Goal: Transaction & Acquisition: Download file/media

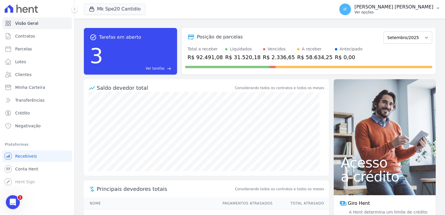
click at [392, 11] on p "Ver opções" at bounding box center [394, 12] width 79 height 5
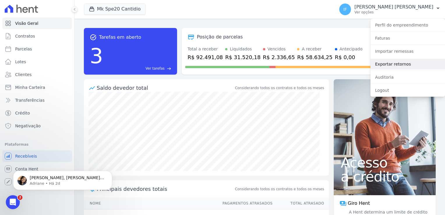
click at [386, 65] on link "Exportar retornos" at bounding box center [408, 64] width 75 height 10
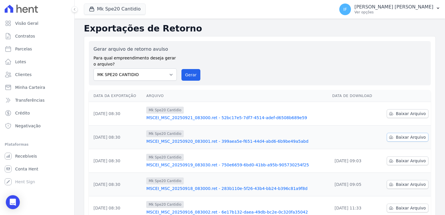
click at [402, 138] on span "Baixar Arquivo" at bounding box center [411, 137] width 30 height 6
click at [396, 114] on span "Baixar Arquivo" at bounding box center [411, 114] width 30 height 6
click at [129, 10] on button "Mk Spe20 Cantidio" at bounding box center [115, 8] width 62 height 11
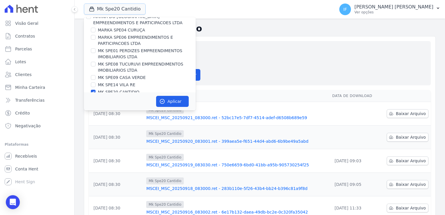
scroll to position [15, 0]
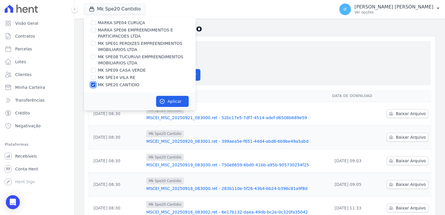
click at [92, 85] on input "MK SPE20 CANTIDIO" at bounding box center [93, 84] width 5 height 5
checkbox input "false"
click at [94, 78] on input "MK SPE14 VILA RE" at bounding box center [93, 77] width 5 height 5
checkbox input "true"
click at [167, 101] on button "Aplicar" at bounding box center [172, 101] width 33 height 11
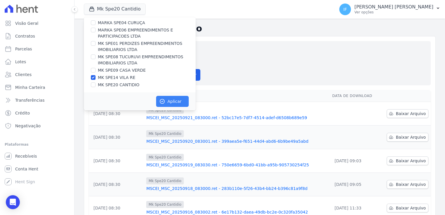
scroll to position [14, 0]
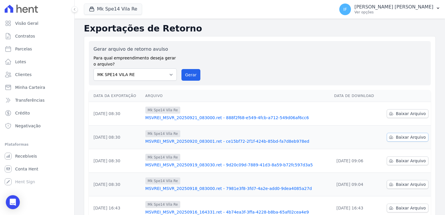
click at [407, 138] on span "Baixar Arquivo" at bounding box center [411, 137] width 30 height 6
click at [404, 114] on span "Baixar Arquivo" at bounding box center [411, 114] width 30 height 6
click at [169, 76] on select "MARKA SPE04 CURUÇA MARKA SPE06 EMPREENDIMENTOS E PARTICIPACOES LTDA MK SPE01 PE…" at bounding box center [135, 74] width 83 height 12
select select "faf7fecb-8fd7-4b35-8acd-3d6a38ea6f82"
click at [94, 68] on select "MARKA SPE04 CURUÇA MARKA SPE06 EMPREENDIMENTOS E PARTICIPACOES LTDA MK SPE01 PE…" at bounding box center [135, 74] width 83 height 12
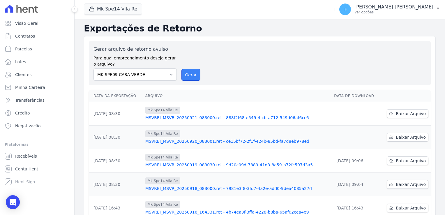
click at [192, 73] on button "Gerar" at bounding box center [191, 75] width 19 height 12
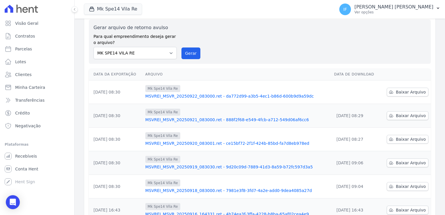
scroll to position [29, 0]
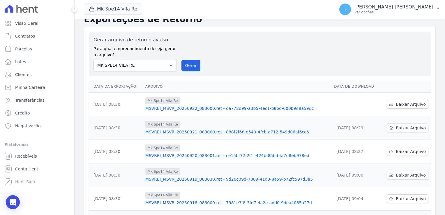
click at [403, 110] on td "Baixar Arquivo" at bounding box center [406, 105] width 50 height 24
click at [399, 103] on span "Baixar Arquivo" at bounding box center [411, 104] width 30 height 6
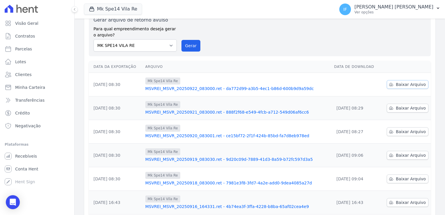
scroll to position [9, 0]
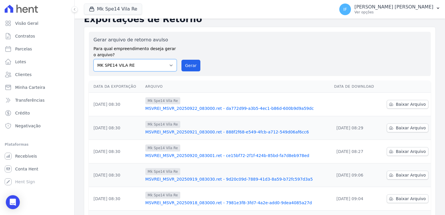
click at [168, 67] on select "MARKA SPE04 CURUÇA MARKA SPE06 EMPREENDIMENTOS E PARTICIPACOES LTDA MK SPE01 PE…" at bounding box center [135, 65] width 83 height 12
select select "faf7fecb-8fd7-4b35-8acd-3d6a38ea6f82"
click at [94, 59] on select "MARKA SPE04 CURUÇA MARKA SPE06 EMPREENDIMENTOS E PARTICIPACOES LTDA MK SPE01 PE…" at bounding box center [135, 65] width 83 height 12
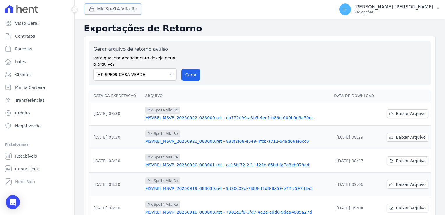
click at [119, 8] on button "Mk Spe14 Vila Re" at bounding box center [113, 8] width 58 height 11
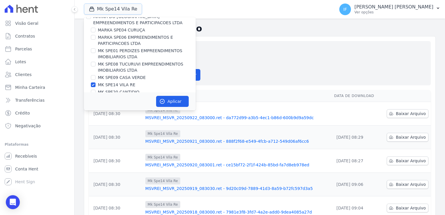
scroll to position [15, 0]
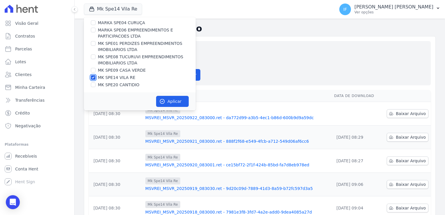
click at [94, 78] on input "MK SPE14 VILA RE" at bounding box center [93, 77] width 5 height 5
checkbox input "false"
click at [94, 69] on input "MK SPE09 CASA VERDE" at bounding box center [93, 70] width 5 height 5
checkbox input "true"
click at [172, 100] on button "Aplicar" at bounding box center [172, 101] width 33 height 11
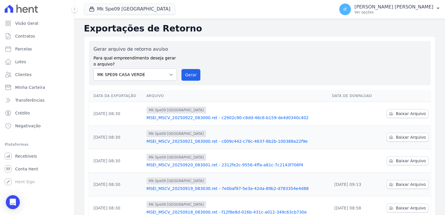
scroll to position [29, 0]
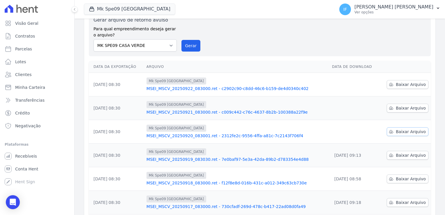
click at [401, 132] on span "Baixar Arquivo" at bounding box center [411, 132] width 30 height 6
click at [397, 108] on span "Baixar Arquivo" at bounding box center [411, 108] width 30 height 6
click at [400, 83] on span "Baixar Arquivo" at bounding box center [411, 85] width 30 height 6
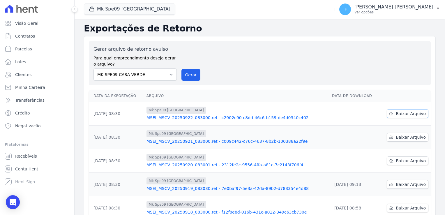
scroll to position [0, 0]
click at [133, 9] on button "Mk Spe09 [GEOGRAPHIC_DATA]" at bounding box center [130, 8] width 92 height 11
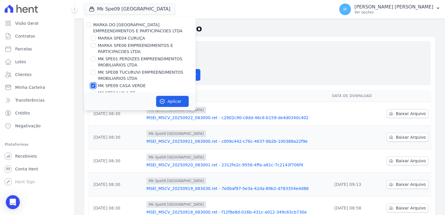
click at [93, 88] on input "MK SPE09 CASA VERDE" at bounding box center [93, 85] width 5 height 5
checkbox input "false"
click at [97, 71] on div "MK SPE08 TUCURUVI EMPREENDIMENTOS IMOBILIARIOS LTDA" at bounding box center [140, 75] width 112 height 12
click at [92, 71] on input "MK SPE08 TUCURUVI EMPREENDIMENTOS IMOBILIARIOS LTDA" at bounding box center [93, 72] width 5 height 5
checkbox input "true"
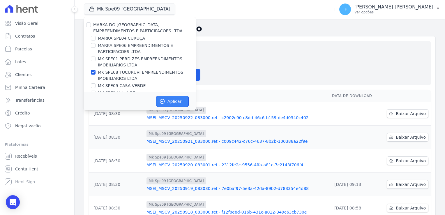
click at [176, 101] on button "Aplicar" at bounding box center [172, 101] width 33 height 11
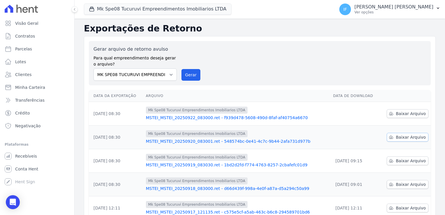
click at [406, 136] on span "Baixar Arquivo" at bounding box center [411, 137] width 30 height 6
click at [400, 112] on span "Baixar Arquivo" at bounding box center [411, 114] width 30 height 6
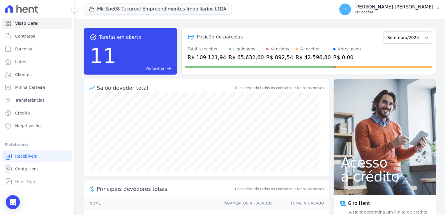
click at [403, 8] on p "[PERSON_NAME] [PERSON_NAME]" at bounding box center [394, 7] width 79 height 6
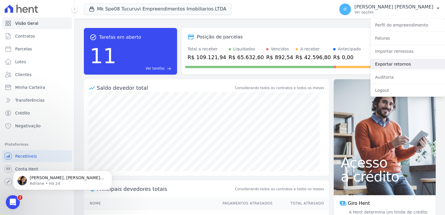
click at [395, 62] on link "Exportar retornos" at bounding box center [408, 64] width 75 height 10
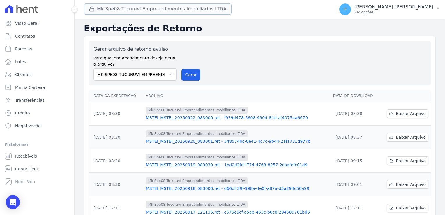
click at [157, 7] on button "Mk Spe08 Tucuruvi Empreendimentos Imobiliarios LTDA" at bounding box center [158, 8] width 148 height 11
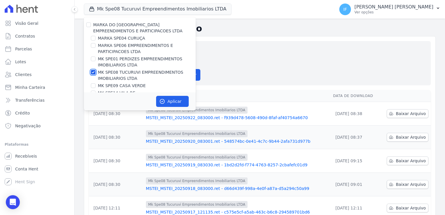
click at [94, 72] on input "MK SPE08 TUCURUVI EMPREENDIMENTOS IMOBILIARIOS LTDA" at bounding box center [93, 72] width 5 height 5
checkbox input "false"
click at [94, 45] on input "MARKA SPE06 EMPREENDIMENTOS E PARTICIPACOES LTDA" at bounding box center [93, 45] width 5 height 5
checkbox input "true"
click at [170, 100] on button "Aplicar" at bounding box center [172, 101] width 33 height 11
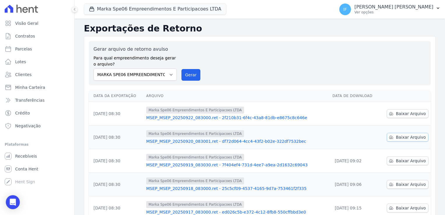
click at [401, 136] on span "Baixar Arquivo" at bounding box center [411, 137] width 30 height 6
click at [401, 113] on span "Baixar Arquivo" at bounding box center [411, 114] width 30 height 6
click at [168, 75] on select "MARKA SPE04 CURUÇA MARKA SPE06 EMPREENDIMENTOS E PARTICIPACOES LTDA MK SPE01 PE…" at bounding box center [135, 74] width 83 height 12
select select "d509741f-0a14-467f-9e68-e59cb1967dda"
click at [94, 68] on select "MARKA SPE04 CURUÇA MARKA SPE06 EMPREENDIMENTOS E PARTICIPACOES LTDA MK SPE01 PE…" at bounding box center [135, 74] width 83 height 12
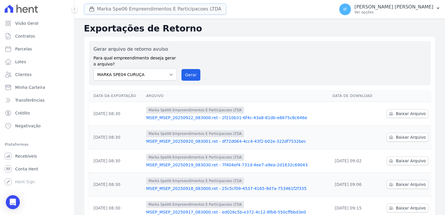
click at [190, 6] on button "Marka Spe06 Empreendimentos E Participacoes LTDA" at bounding box center [155, 8] width 142 height 11
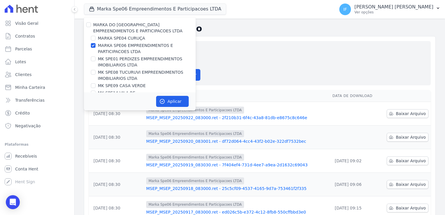
click at [96, 39] on div "MARKA SPE04 CURUÇA" at bounding box center [140, 38] width 112 height 6
click at [94, 36] on input "MARKA SPE04 CURUÇA" at bounding box center [93, 38] width 5 height 5
checkbox input "true"
click at [95, 44] on input "MARKA SPE06 EMPREENDIMENTOS E PARTICIPACOES LTDA" at bounding box center [93, 45] width 5 height 5
checkbox input "false"
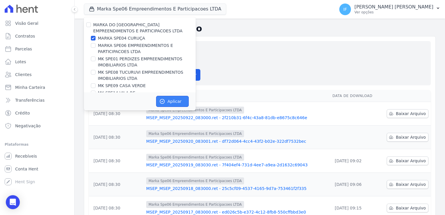
click at [170, 102] on button "Aplicar" at bounding box center [172, 101] width 33 height 11
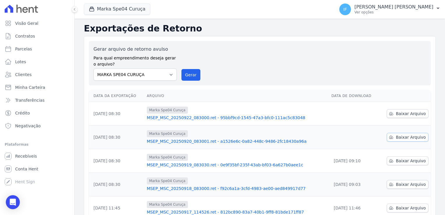
click at [404, 137] on span "Baixar Arquivo" at bounding box center [411, 137] width 30 height 6
click at [401, 114] on span "Baixar Arquivo" at bounding box center [411, 114] width 30 height 6
click at [258, 63] on div "Gerar arquivo de retorno avulso Para qual empreendimento deseja gerar o arquivo…" at bounding box center [260, 63] width 333 height 35
click at [96, 9] on div "button" at bounding box center [93, 9] width 8 height 6
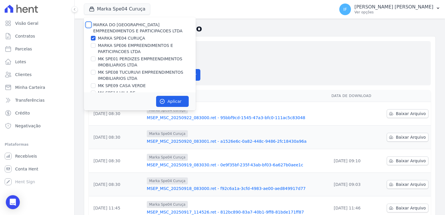
click at [90, 24] on input "MARKA DO [GEOGRAPHIC_DATA] EMPREENDIMENTOS E PARTICIPACOES LTDA" at bounding box center [88, 24] width 5 height 5
checkbox input "true"
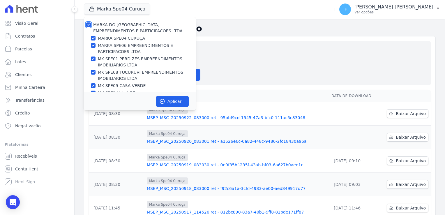
checkbox input "true"
click at [174, 101] on button "Aplicar" at bounding box center [172, 101] width 33 height 11
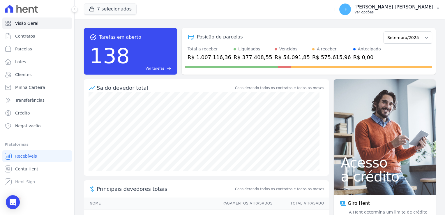
click at [399, 10] on p "Ver opções" at bounding box center [394, 12] width 79 height 5
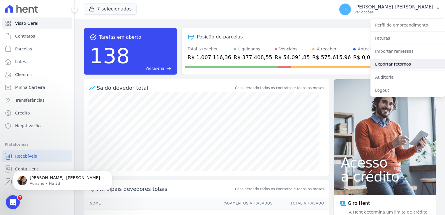
click at [399, 66] on link "Exportar retornos" at bounding box center [408, 64] width 75 height 10
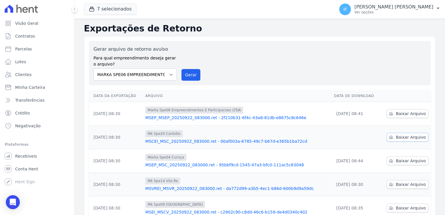
click at [401, 137] on span "Baixar Arquivo" at bounding box center [411, 137] width 30 height 6
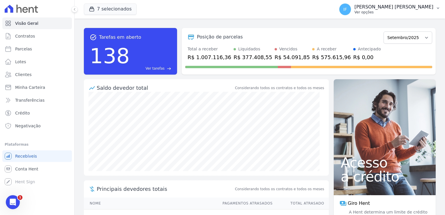
click at [394, 10] on p "Ver opções" at bounding box center [394, 12] width 79 height 5
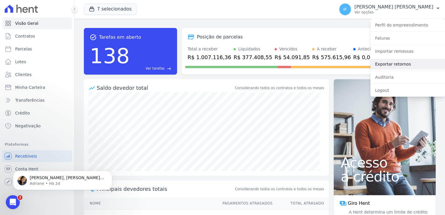
click at [400, 64] on link "Exportar retornos" at bounding box center [408, 64] width 75 height 10
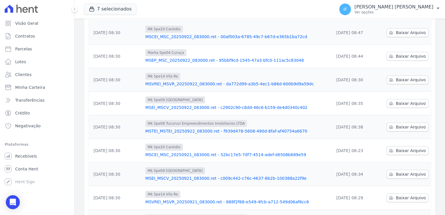
scroll to position [152, 0]
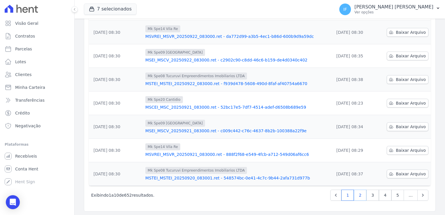
click at [358, 194] on link "2" at bounding box center [360, 195] width 13 height 11
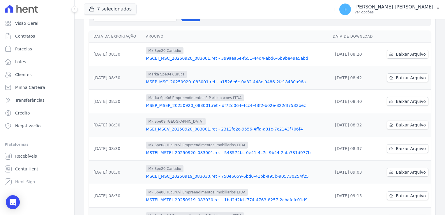
scroll to position [146, 0]
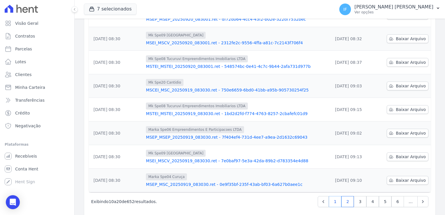
click at [334, 203] on link "1" at bounding box center [335, 201] width 13 height 11
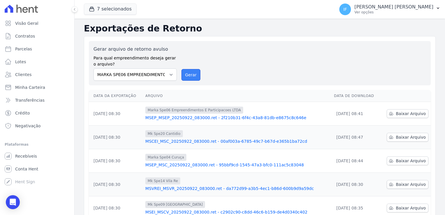
click at [187, 76] on button "Gerar" at bounding box center [191, 75] width 19 height 12
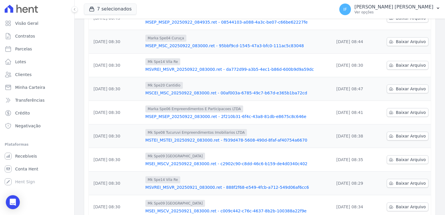
scroll to position [26, 0]
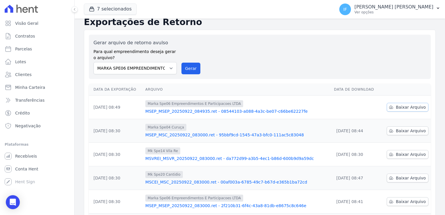
click at [401, 105] on span "Baixar Arquivo" at bounding box center [411, 107] width 30 height 6
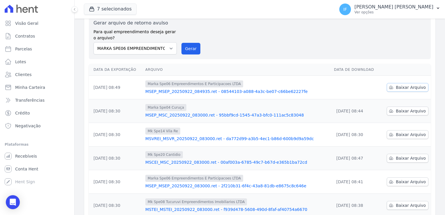
scroll to position [6, 0]
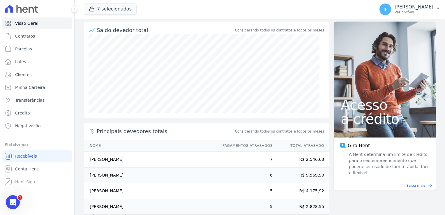
scroll to position [58, 0]
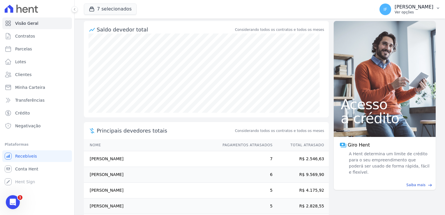
click at [407, 10] on p "Ver opções" at bounding box center [414, 12] width 39 height 5
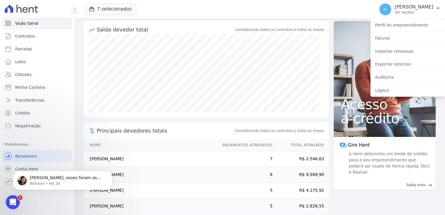
scroll to position [0, 0]
click at [391, 66] on link "Exportar retornos" at bounding box center [408, 64] width 75 height 10
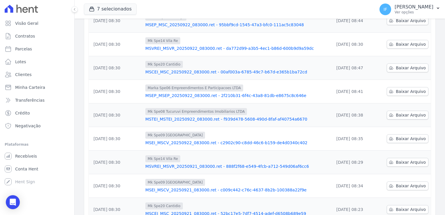
scroll to position [152, 0]
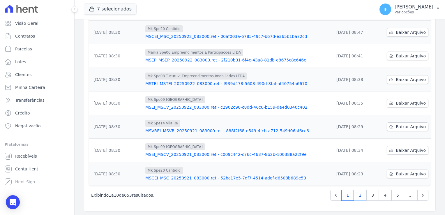
click at [356, 198] on link "2" at bounding box center [360, 195] width 13 height 11
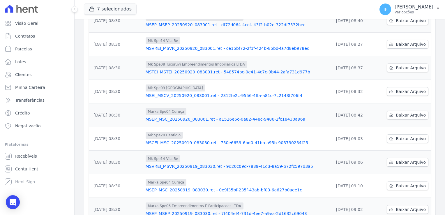
scroll to position [146, 0]
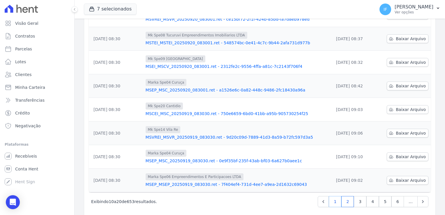
click at [334, 199] on link "1" at bounding box center [335, 201] width 13 height 11
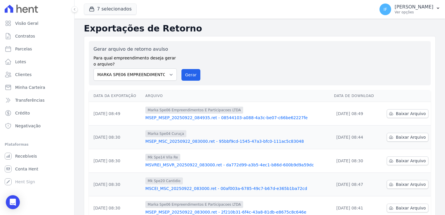
click at [307, 57] on div "Gerar arquivo de retorno avulso Para qual empreendimento deseja gerar o arquivo…" at bounding box center [260, 63] width 333 height 35
